Goal: Information Seeking & Learning: Find specific fact

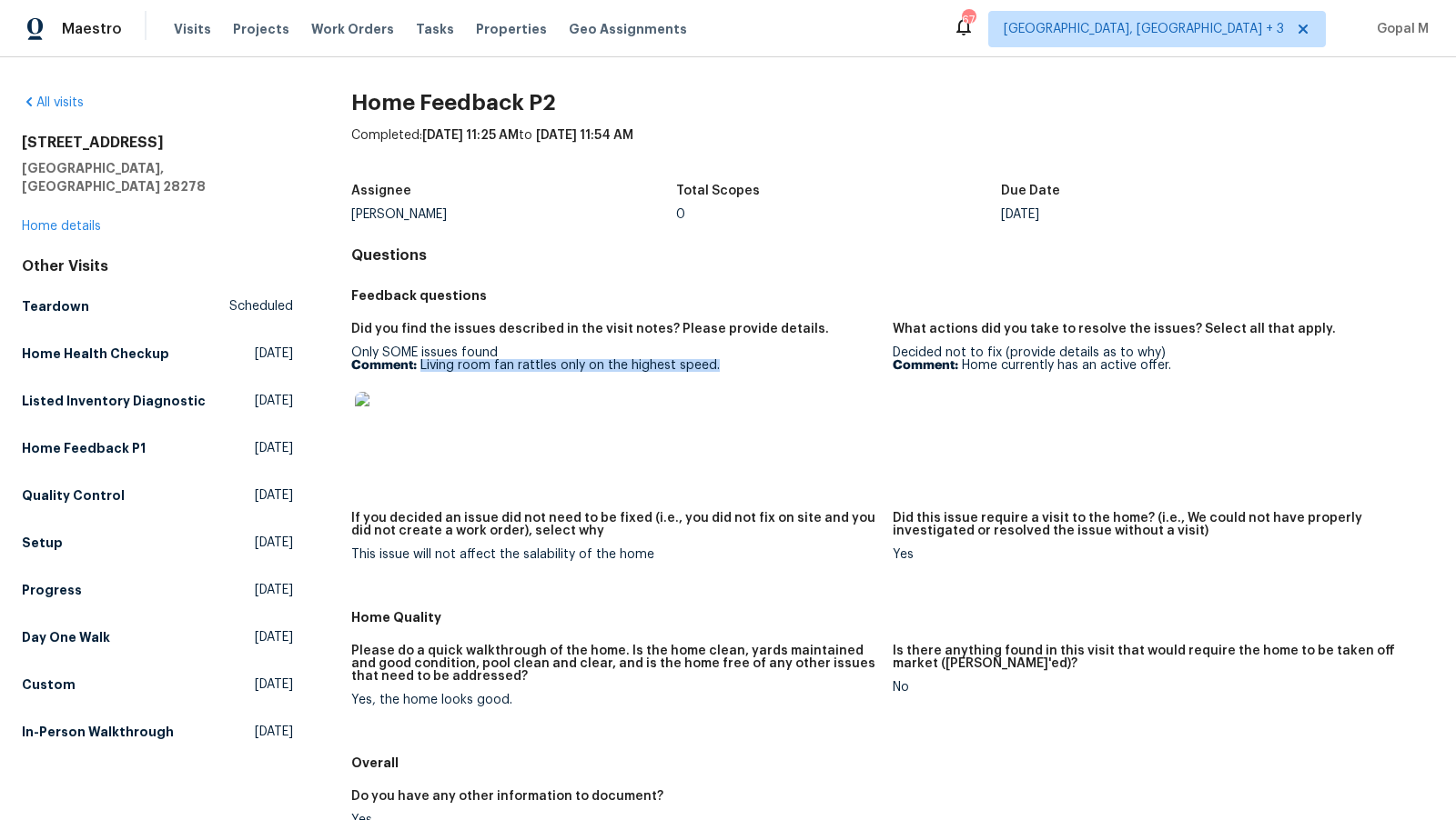
drag, startPoint x: 419, startPoint y: 365, endPoint x: 715, endPoint y: 365, distance: 296.0
click at [715, 365] on p "Comment: Living room fan rattles only on the highest speed." at bounding box center [614, 366] width 527 height 13
copy p "Living room fan rattles only on the highest speed."
click at [419, 366] on p "Comment: Living room fan rattles only on the highest speed." at bounding box center [614, 366] width 527 height 13
drag, startPoint x: 419, startPoint y: 366, endPoint x: 688, endPoint y: 363, distance: 269.0
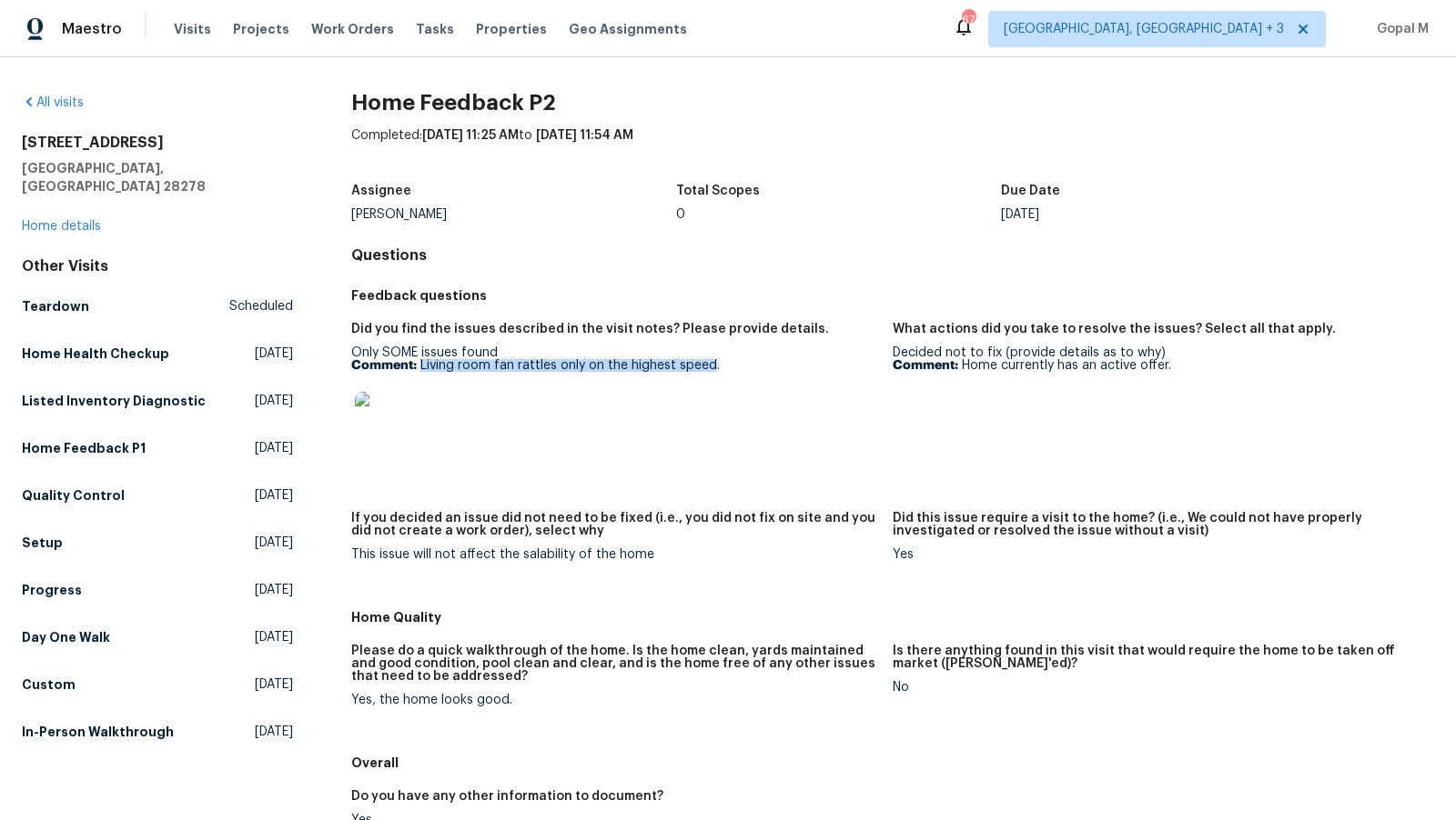
click at [688, 363] on p "Comment: Living room fan rattles only on the highest speed." at bounding box center [614, 366] width 527 height 13
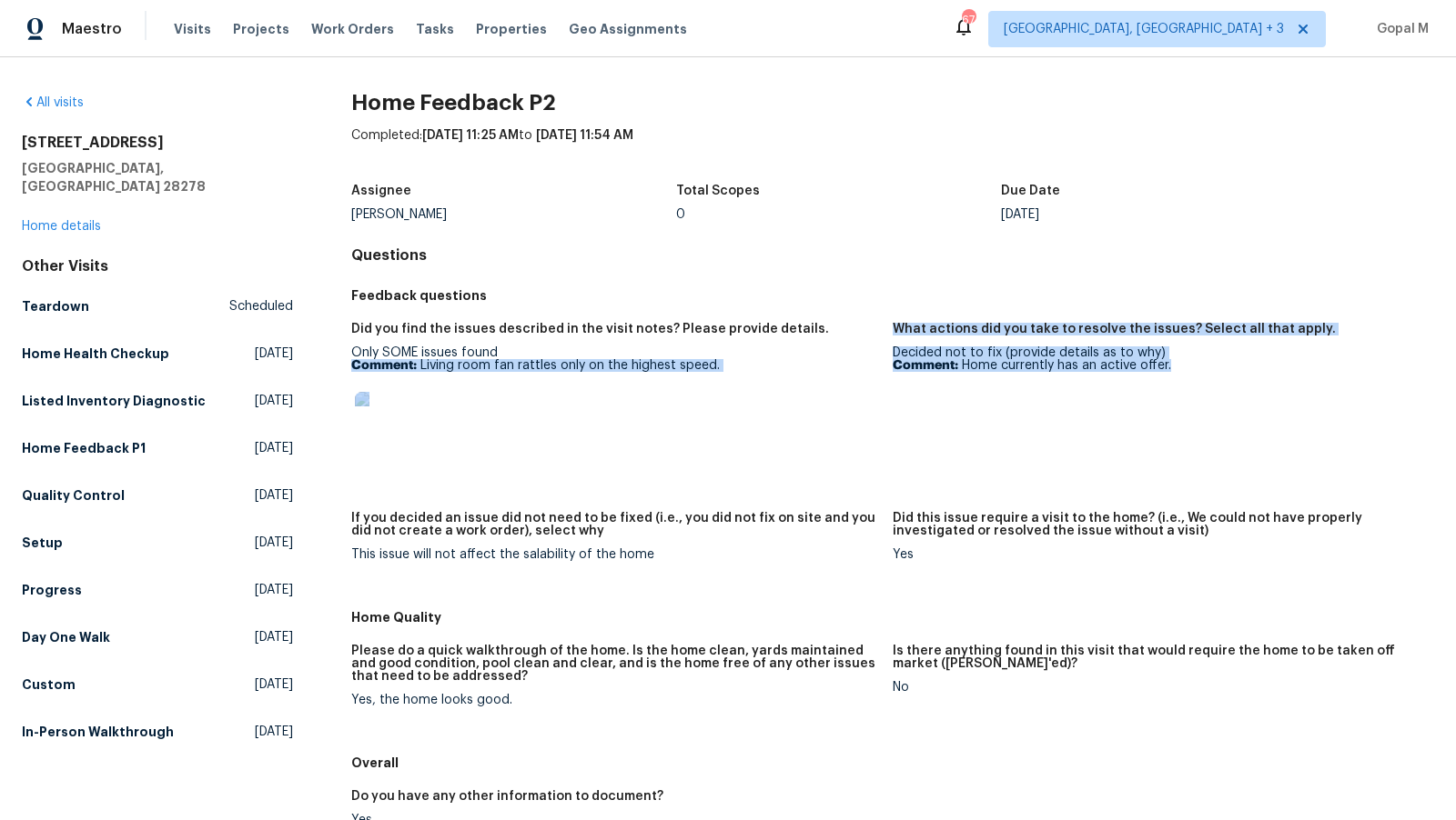
drag, startPoint x: 890, startPoint y: 350, endPoint x: 1187, endPoint y: 365, distance: 297.4
click at [1187, 365] on div "Did you find the issues described in the visit notes? Please provide details. O…" at bounding box center [892, 456] width 1083 height 290
click at [1187, 365] on p "Comment: Home currently has an active offer." at bounding box center [1155, 366] width 527 height 13
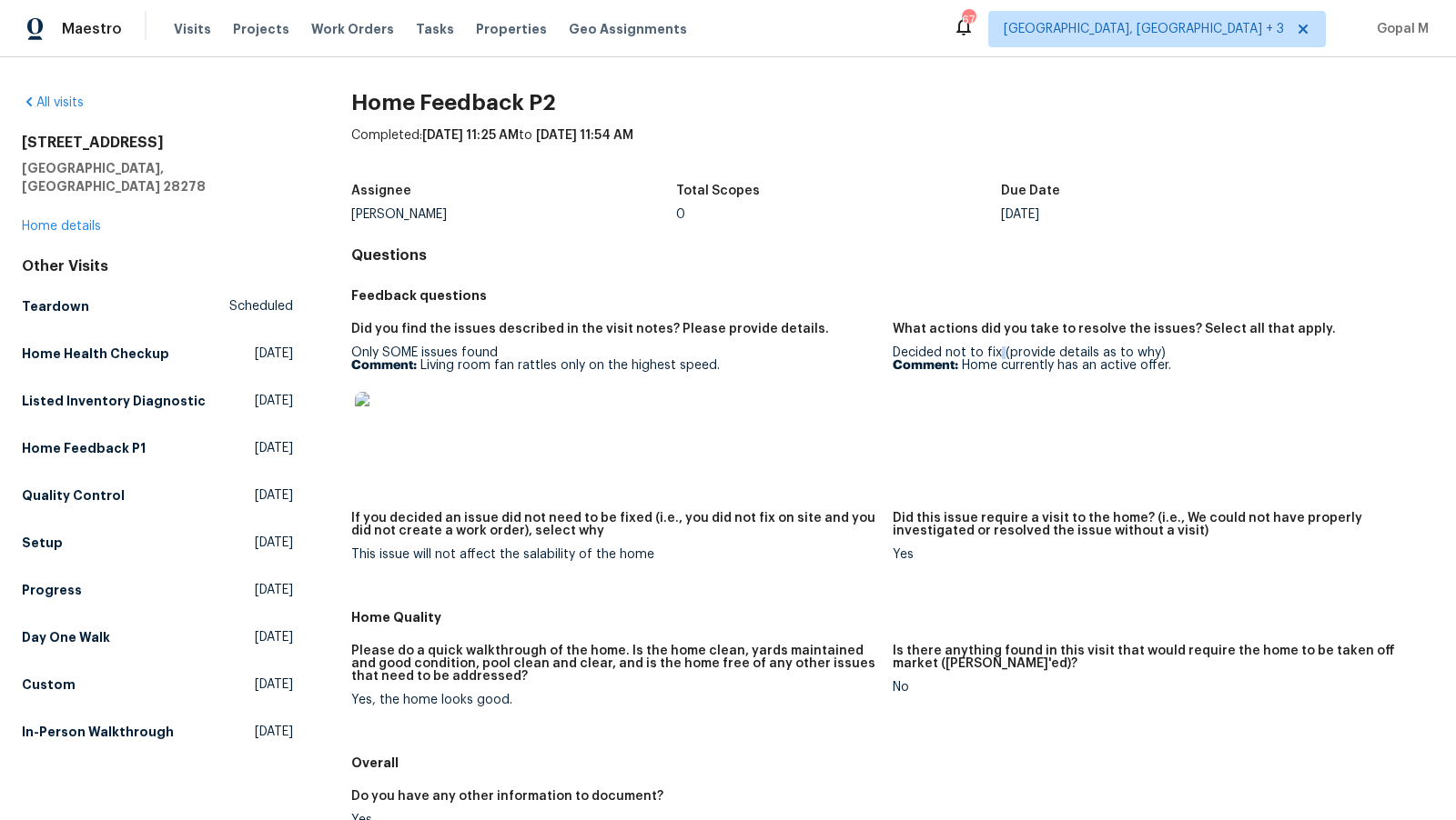
drag, startPoint x: 893, startPoint y: 350, endPoint x: 997, endPoint y: 352, distance: 104.0
click at [997, 352] on div "Decided not to fix (provide details as to why) Comment: Home currently has an a…" at bounding box center [1155, 359] width 527 height 25
drag, startPoint x: 997, startPoint y: 352, endPoint x: 893, endPoint y: 351, distance: 104.0
click at [893, 351] on div "Decided not to fix (provide details as to why) Comment: Home currently has an a…" at bounding box center [1155, 359] width 527 height 25
copy div "Decided not to fix"
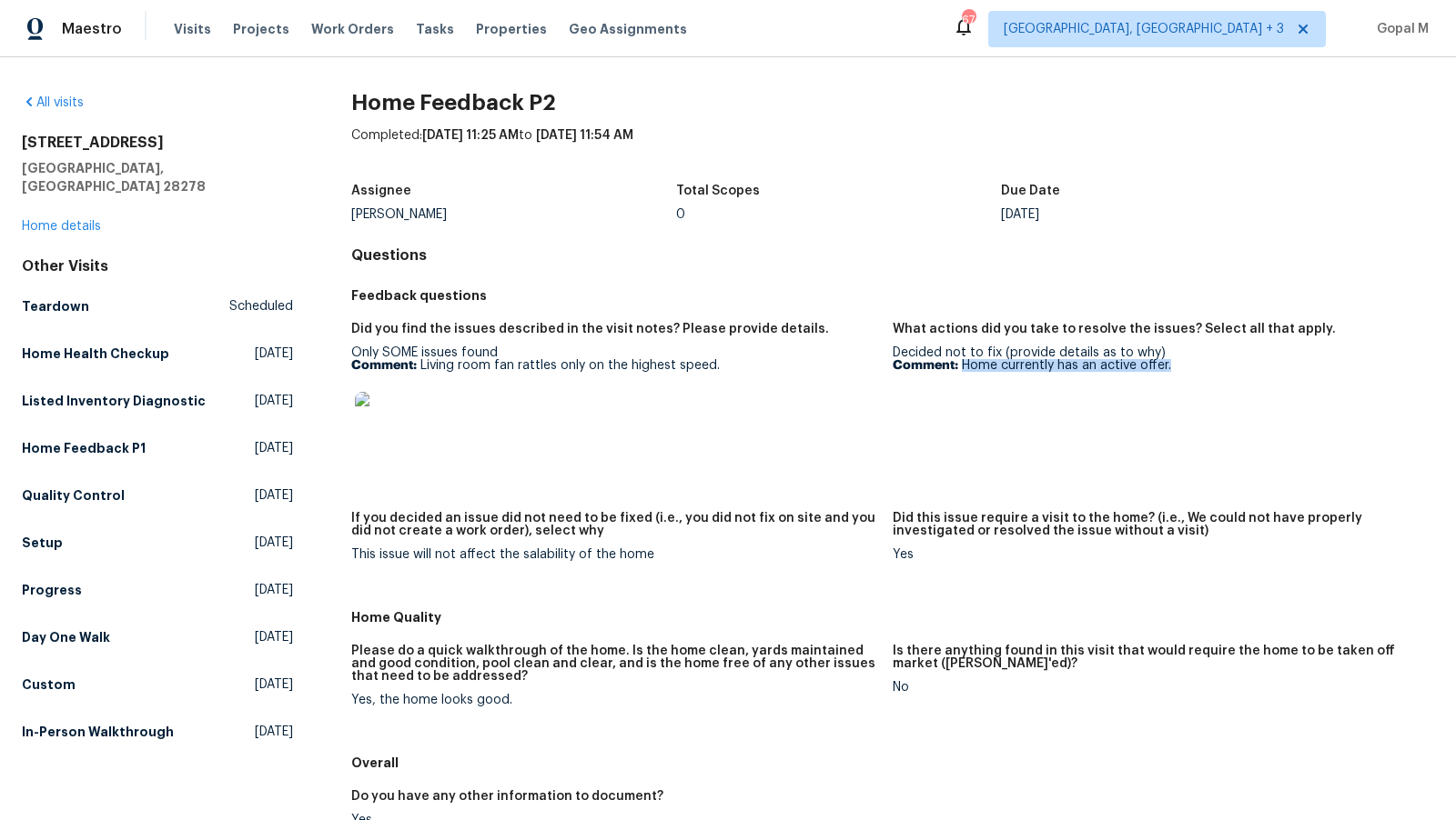
drag, startPoint x: 963, startPoint y: 364, endPoint x: 1169, endPoint y: 364, distance: 206.0
click at [1169, 364] on p "Comment: Home currently has an active offer." at bounding box center [1155, 366] width 527 height 13
copy p "Home currently has an active offer."
